Goal: Communication & Community: Answer question/provide support

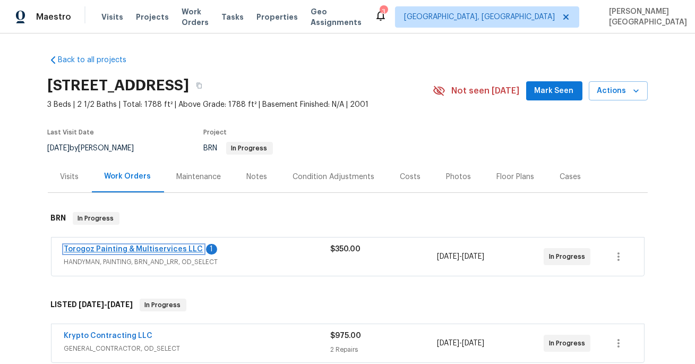
click at [134, 248] on link "Torogoz Painting & Multiservices LLC" at bounding box center [133, 248] width 139 height 7
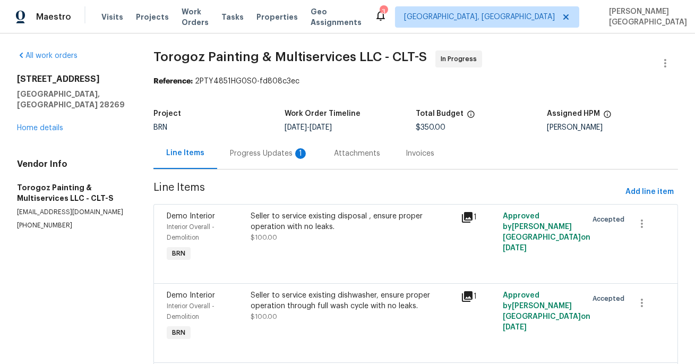
click at [272, 160] on div "Progress Updates 1" at bounding box center [269, 152] width 104 height 31
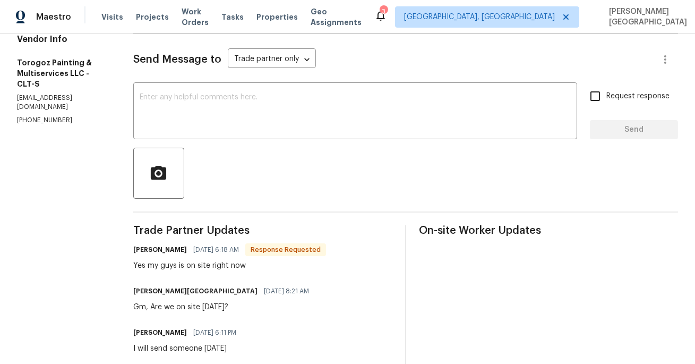
scroll to position [91, 0]
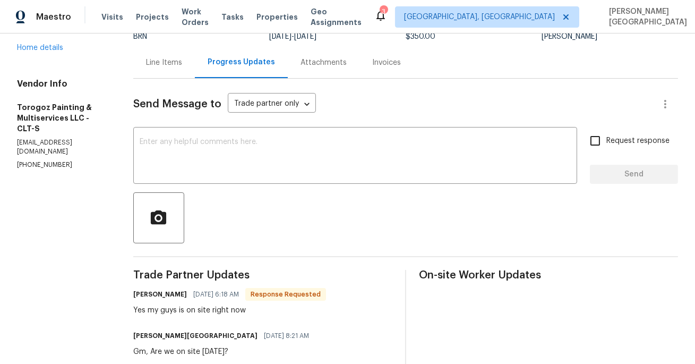
click at [41, 160] on p "(704) 218-9374" at bounding box center [62, 164] width 91 height 9
copy p "(704) 218-9374"
click at [211, 160] on textarea at bounding box center [355, 156] width 431 height 37
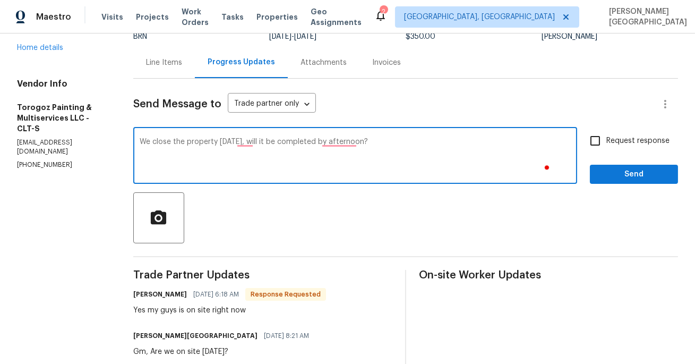
type textarea "We close the property today, will it be completed by afternoon?"
click at [594, 139] on input "Request response" at bounding box center [595, 141] width 22 height 22
checkbox input "true"
type textarea "We close the property today. Will it be completed by the afternoon?"
click at [613, 175] on span "Send" at bounding box center [633, 174] width 71 height 13
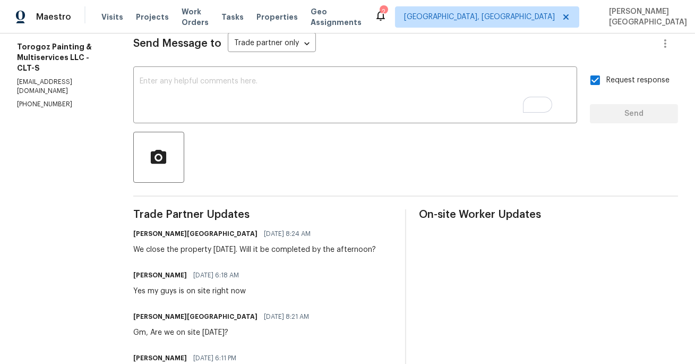
scroll to position [0, 0]
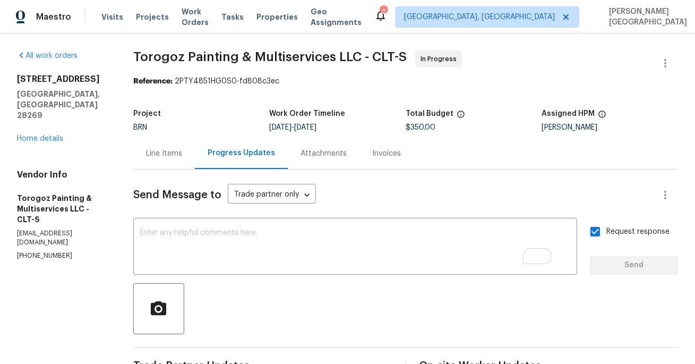
click at [173, 58] on span "Torogoz Painting & Multiservices LLC - CLT-S" at bounding box center [269, 56] width 273 height 13
click at [224, 58] on span "Torogoz Painting & Multiservices LLC - CLT-S" at bounding box center [269, 56] width 273 height 13
copy span "Torogoz Painting"
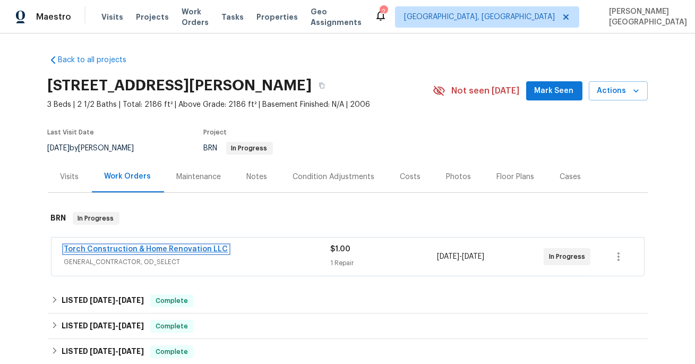
click at [141, 247] on link "Torch Construction & Home Renovation LLC" at bounding box center [146, 248] width 164 height 7
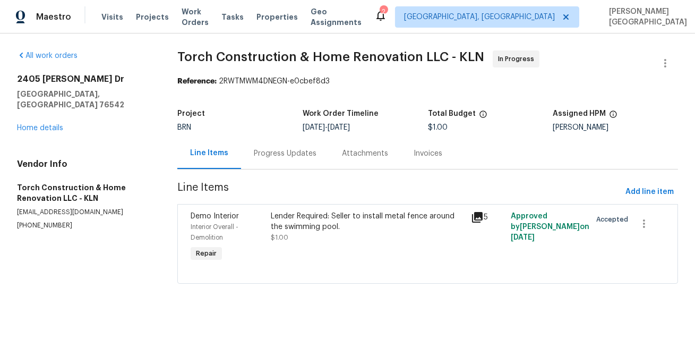
click at [39, 221] on p "(832) 552-9263" at bounding box center [84, 225] width 135 height 9
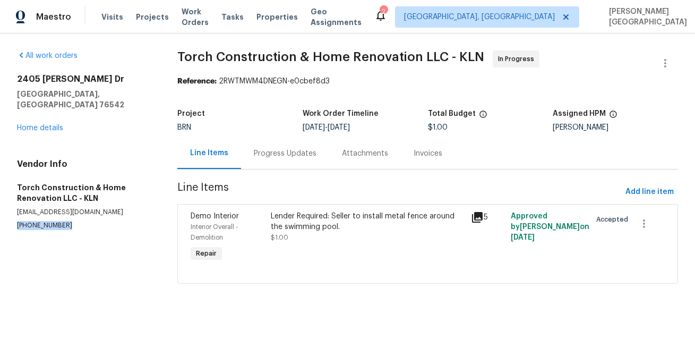
click at [39, 221] on p "(832) 552-9263" at bounding box center [84, 225] width 135 height 9
copy p "(832) 552-9263"
click at [260, 152] on div "Progress Updates" at bounding box center [285, 153] width 63 height 11
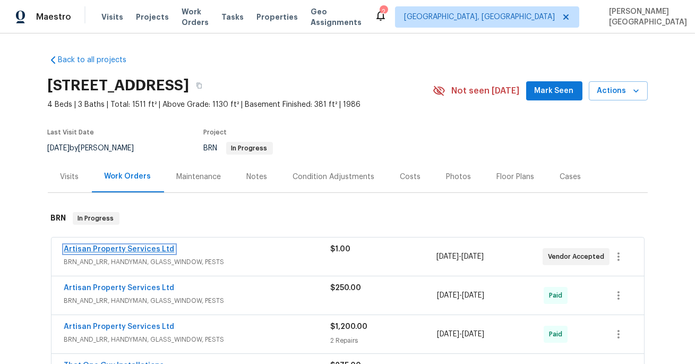
click at [101, 245] on link "Artisan Property Services Ltd" at bounding box center [119, 248] width 110 height 7
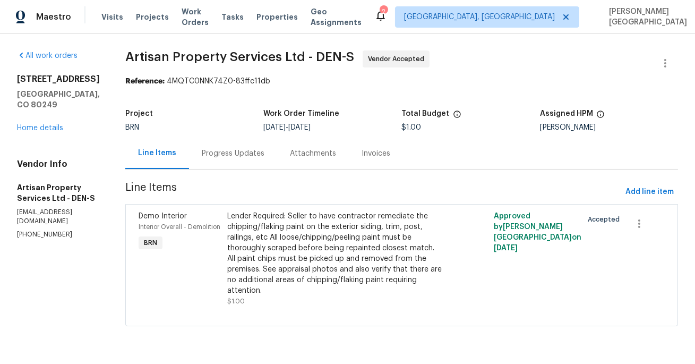
click at [25, 239] on p "(720) 300-8596" at bounding box center [58, 234] width 83 height 9
copy p "(720) 300-8596"
click at [202, 153] on div "Progress Updates" at bounding box center [233, 153] width 63 height 11
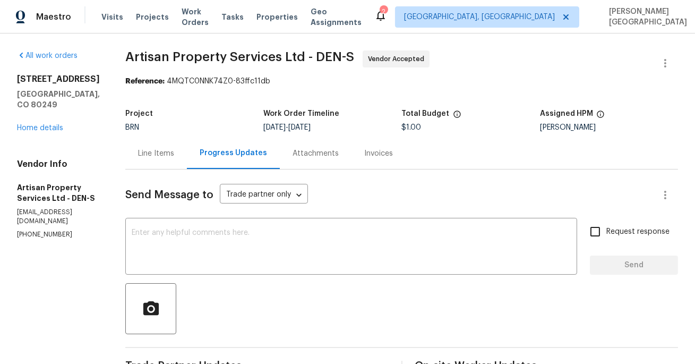
click at [138, 153] on div "Line Items" at bounding box center [156, 153] width 36 height 11
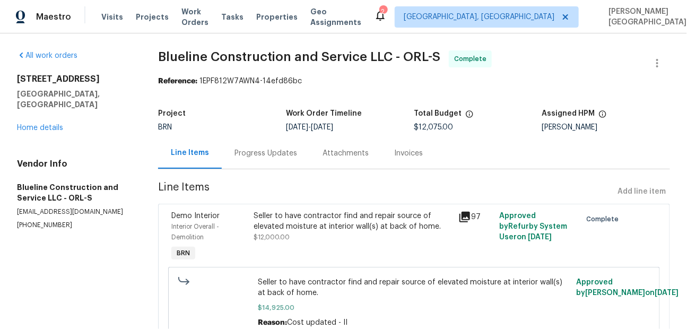
scroll to position [196, 0]
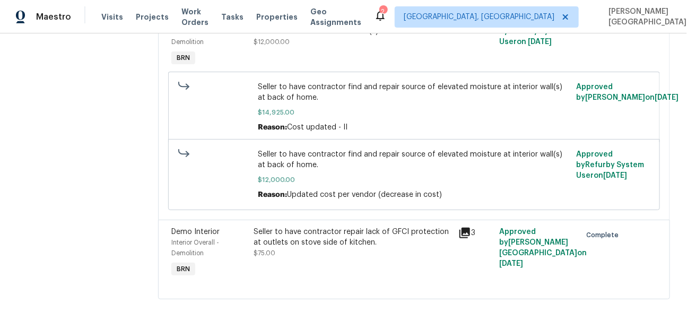
click at [342, 229] on div "Seller to have contractor repair lack of GFCI protection at outlets on stove si…" at bounding box center [353, 237] width 199 height 21
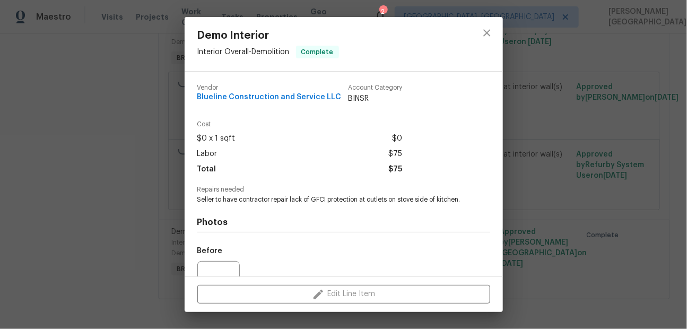
scroll to position [116, 0]
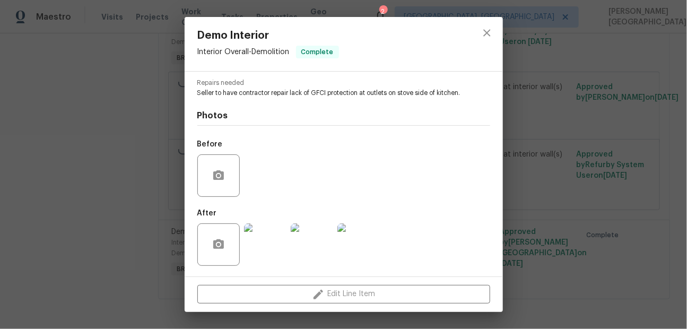
click at [220, 89] on span "Seller to have contractor repair lack of GFCI protection at outlets on stove si…" at bounding box center [329, 93] width 264 height 9
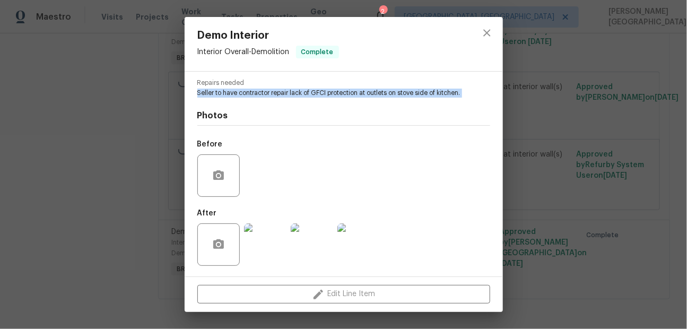
click at [220, 89] on span "Seller to have contractor repair lack of GFCI protection at outlets on stove si…" at bounding box center [329, 93] width 264 height 9
copy span "Seller to have contractor repair lack of GFCI protection at outlets on stove si…"
click at [310, 252] on img at bounding box center [312, 244] width 42 height 42
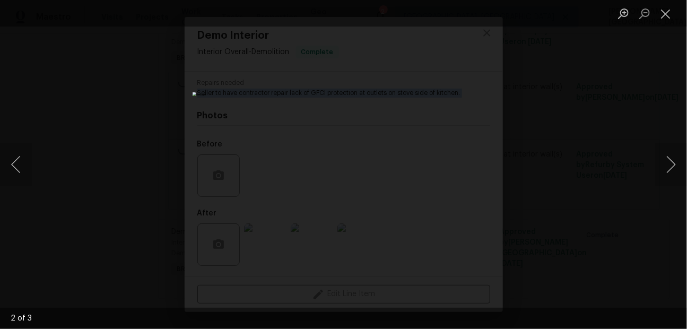
click at [124, 117] on div "Lightbox" at bounding box center [343, 164] width 687 height 329
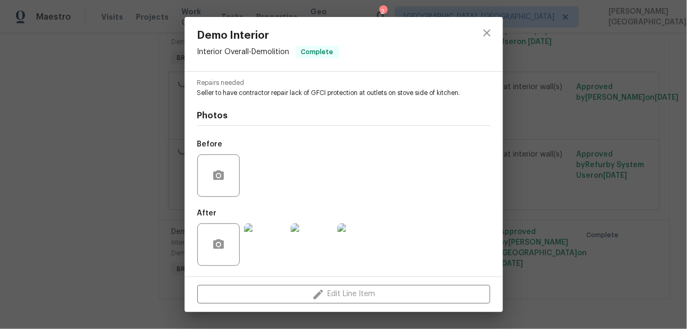
click at [124, 118] on div "Demo Interior Interior Overall - Demolition Complete Vendor Blueline Constructi…" at bounding box center [343, 164] width 687 height 329
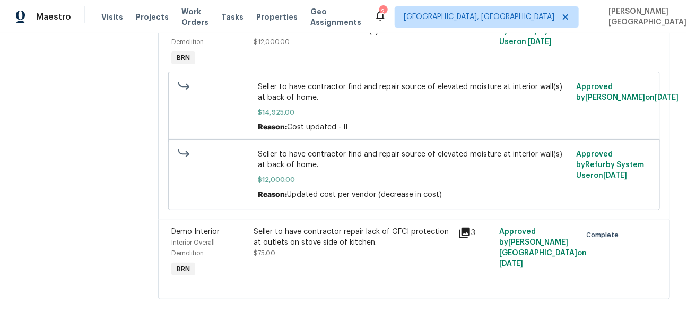
scroll to position [0, 0]
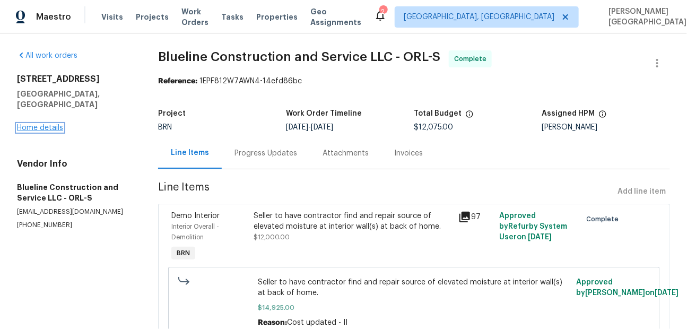
click at [47, 124] on link "Home details" at bounding box center [40, 127] width 46 height 7
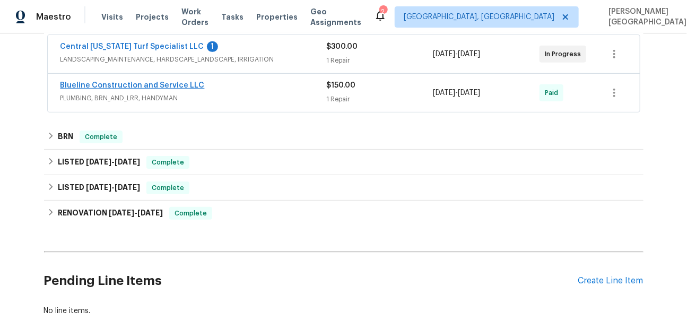
scroll to position [239, 0]
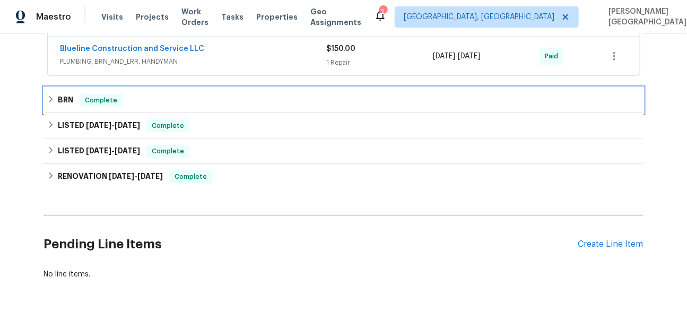
click at [102, 103] on span "Complete" at bounding box center [101, 100] width 41 height 11
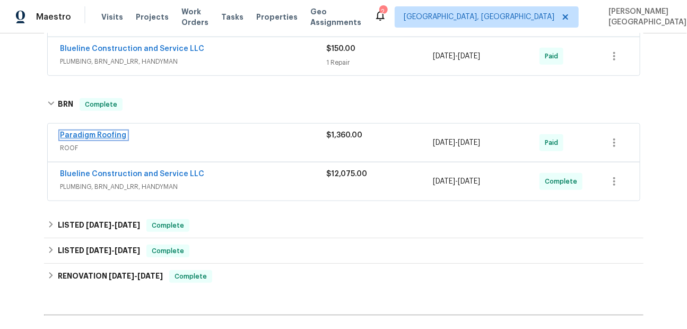
click at [97, 133] on link "Paradigm Roofing" at bounding box center [94, 135] width 66 height 7
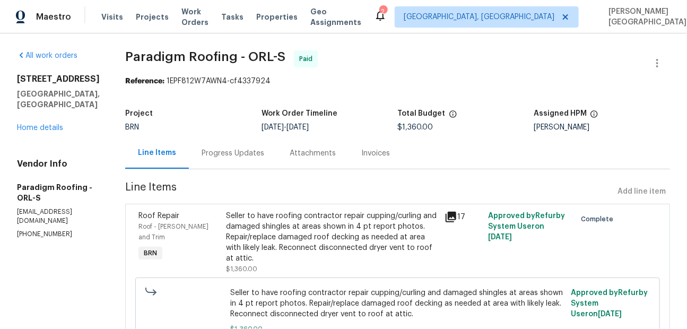
click at [187, 56] on span "Paradigm Roofing - ORL-S" at bounding box center [205, 56] width 160 height 13
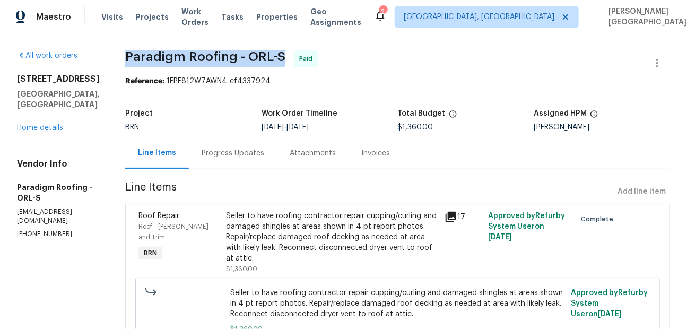
click at [187, 56] on span "Paradigm Roofing - ORL-S" at bounding box center [205, 56] width 160 height 13
copy span "Paradigm Roofing - ORL-S"
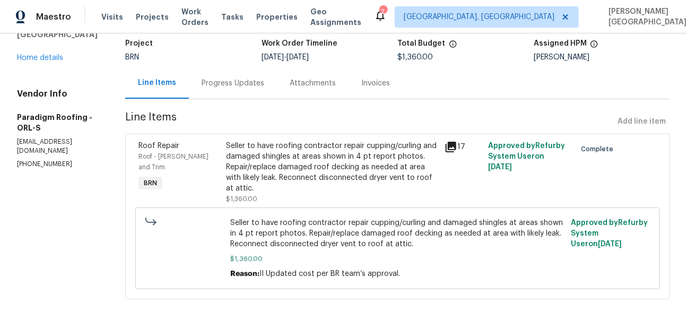
click at [287, 165] on div "Seller to have roofing contractor repair cupping/curling and damaged shingles a…" at bounding box center [332, 167] width 212 height 53
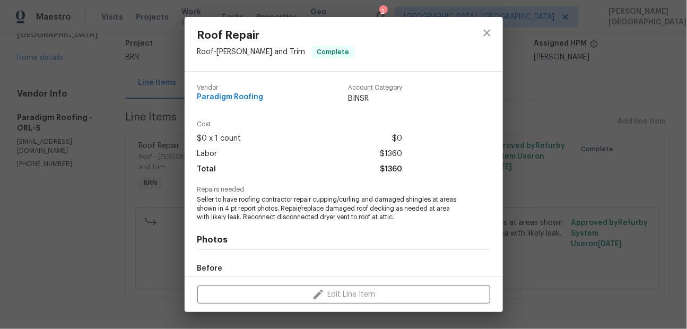
click at [251, 205] on span "Seller to have roofing contractor repair cupping/curling and damaged shingles a…" at bounding box center [329, 208] width 264 height 27
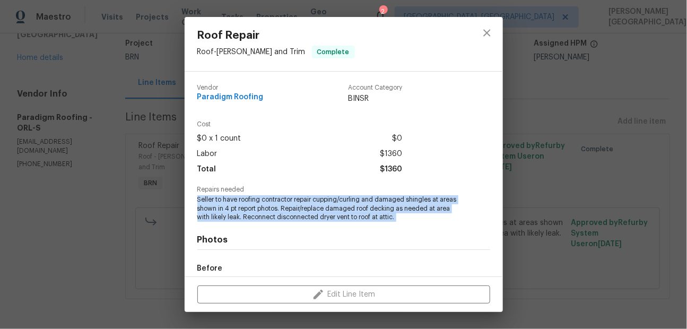
click at [251, 205] on span "Seller to have roofing contractor repair cupping/curling and damaged shingles a…" at bounding box center [329, 208] width 264 height 27
copy span "Seller to have roofing contractor repair cupping/curling and damaged shingles a…"
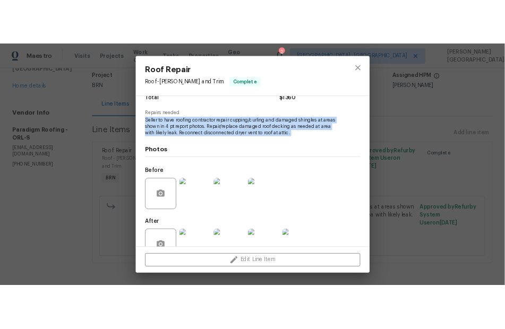
scroll to position [125, 0]
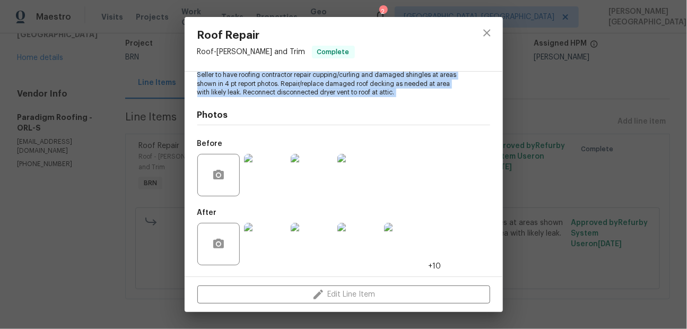
click at [308, 177] on img at bounding box center [312, 175] width 42 height 42
